Goal: Complete application form

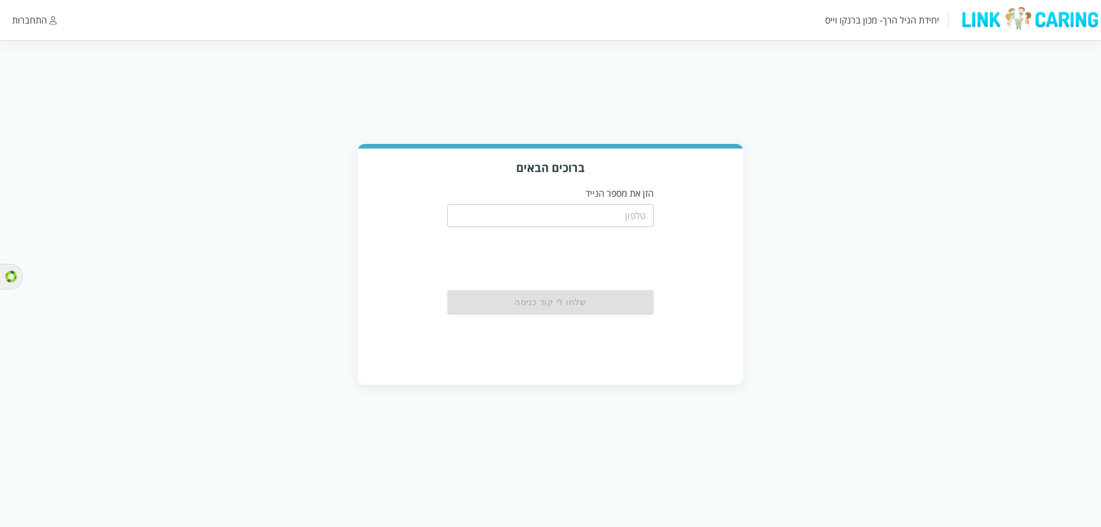
click at [634, 216] on input "tel" at bounding box center [550, 215] width 206 height 23
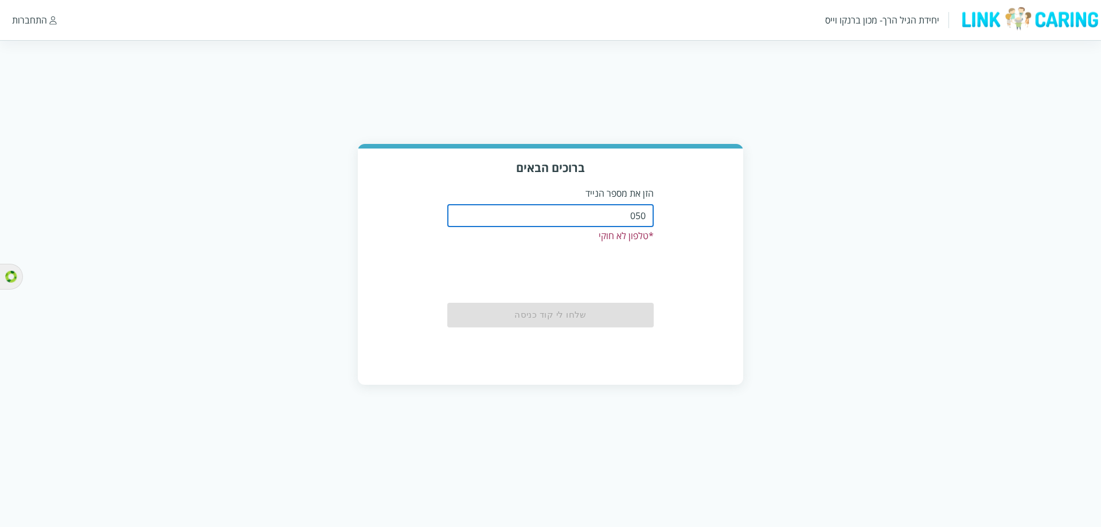
type input "0508805134"
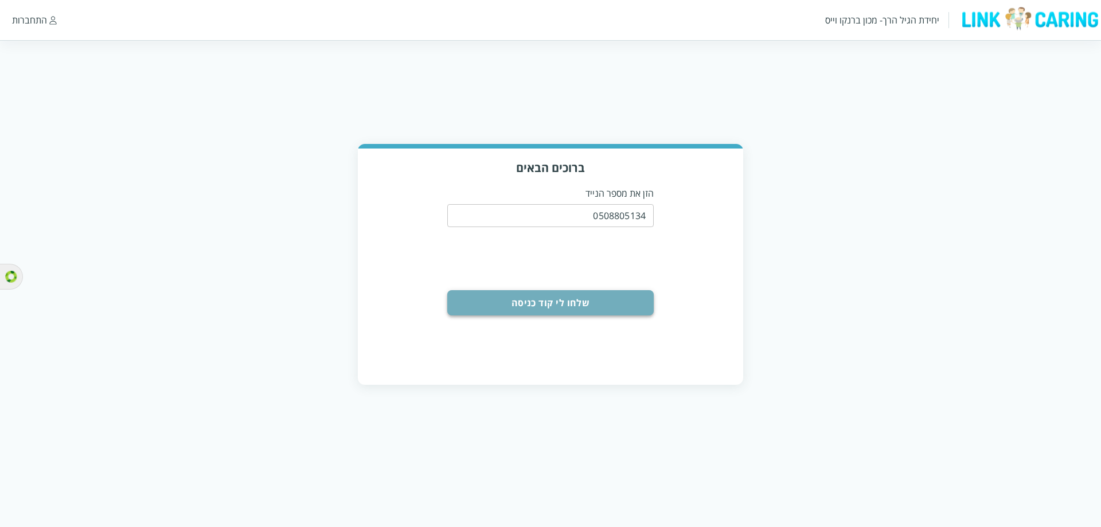
click at [603, 292] on button "שלחו לי קוד כניסה" at bounding box center [550, 302] width 206 height 25
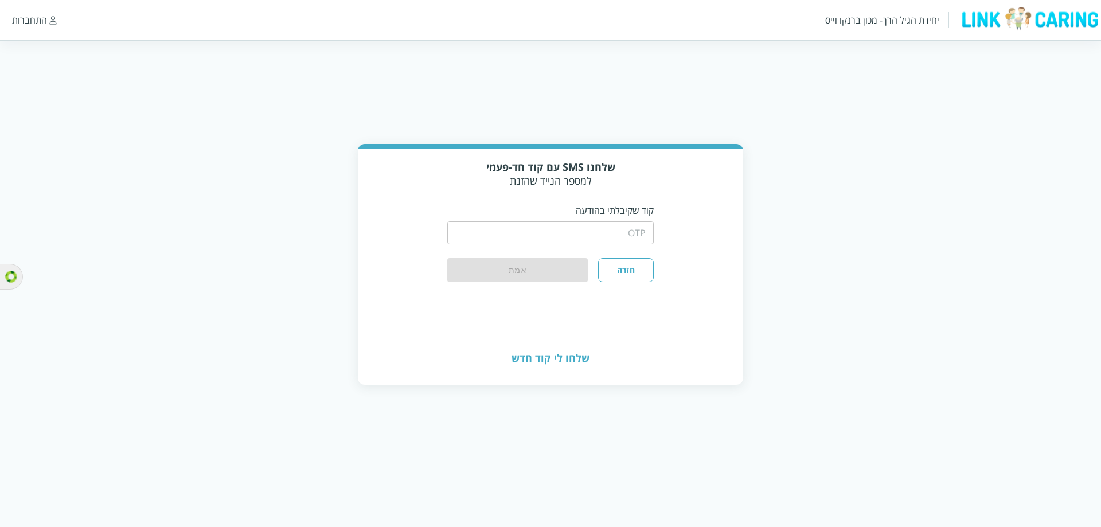
click at [621, 221] on div "​" at bounding box center [550, 232] width 206 height 30
click at [618, 230] on input "string" at bounding box center [550, 232] width 206 height 23
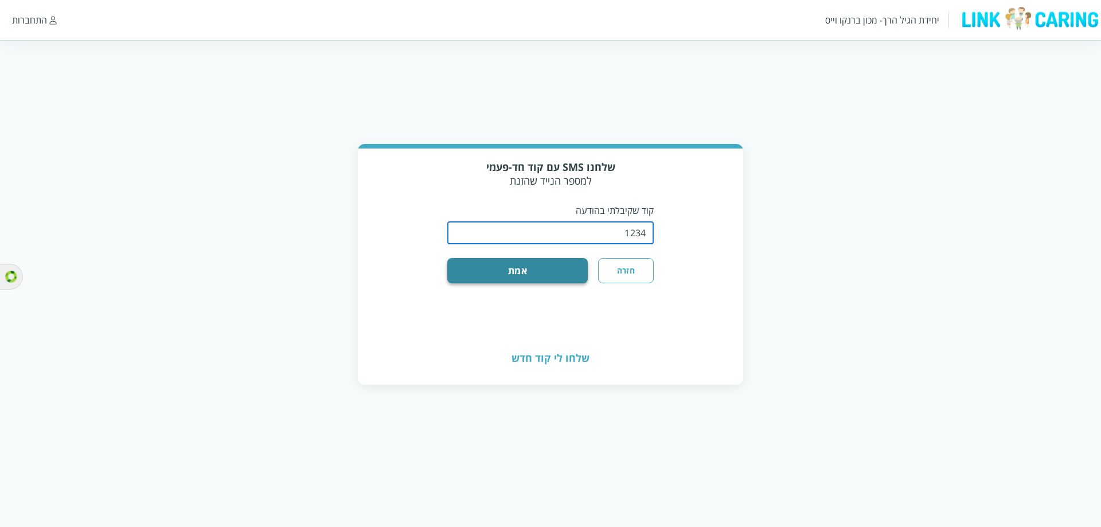
type input "1234"
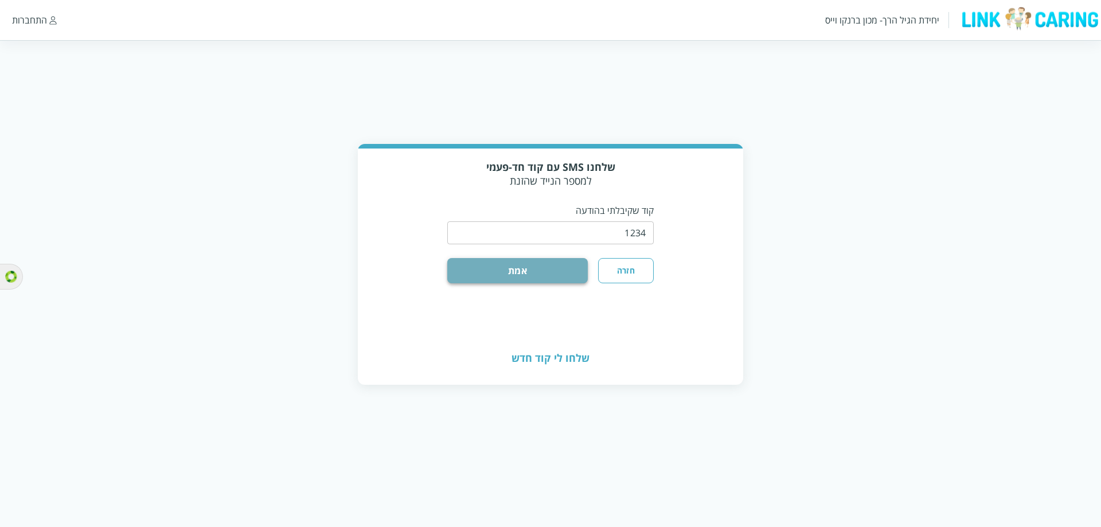
click at [558, 266] on button "אמת" at bounding box center [517, 270] width 141 height 25
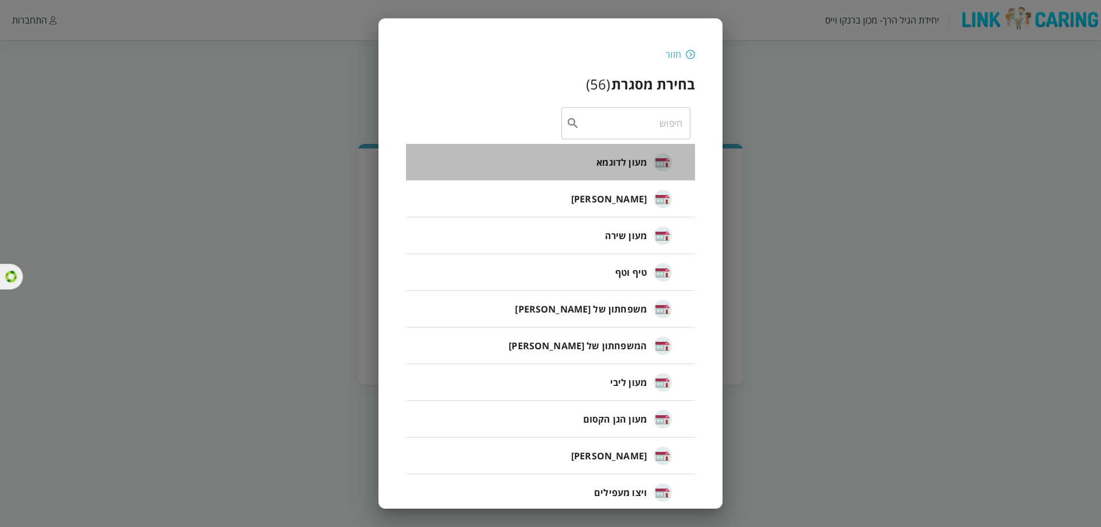
click at [609, 169] on span "מעון לדוגמא" at bounding box center [621, 162] width 50 height 14
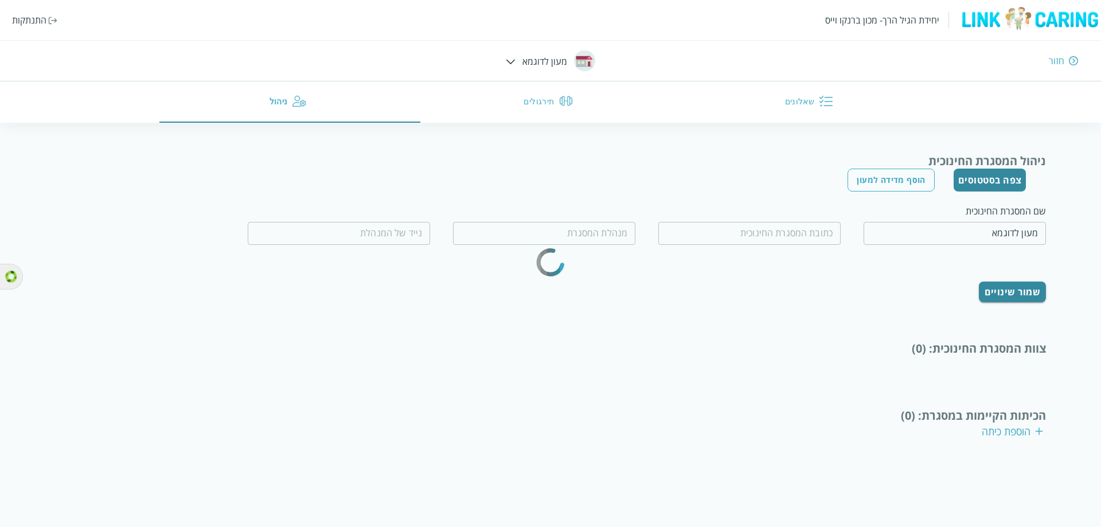
type input "[PERSON_NAME] הקטן"
type input "0555555555"
